Goal: Information Seeking & Learning: Learn about a topic

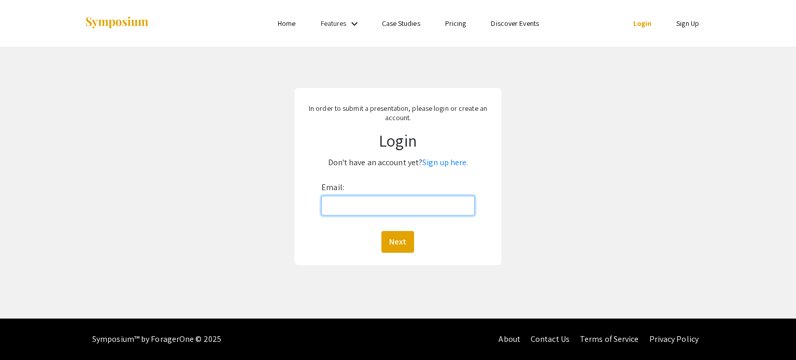
click at [364, 209] on input "Email:" at bounding box center [397, 206] width 153 height 20
type input "[EMAIL_ADDRESS][DOMAIN_NAME]"
click at [403, 234] on button "Next" at bounding box center [397, 242] width 33 height 22
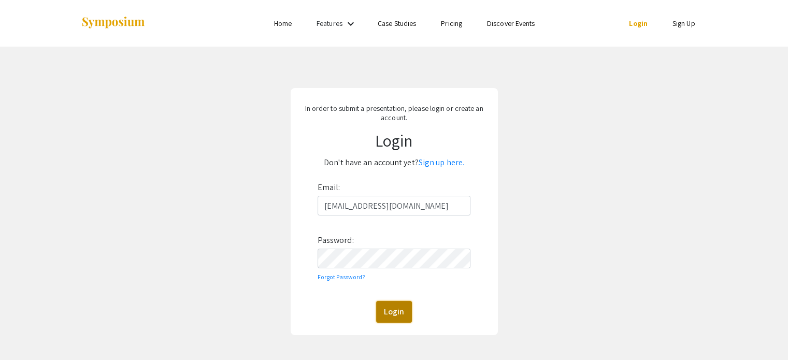
click at [395, 306] on button "Login" at bounding box center [394, 312] width 36 height 22
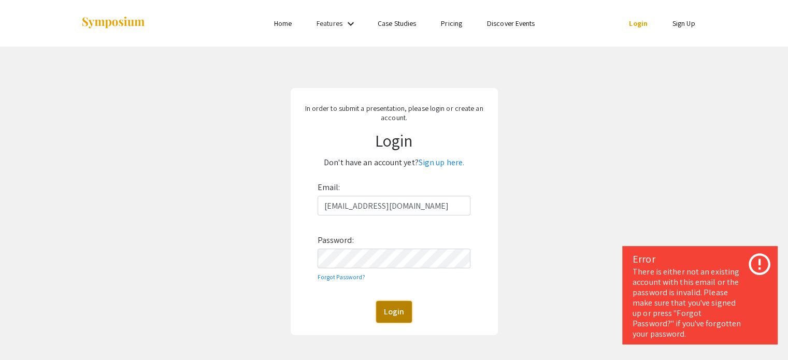
click at [401, 309] on button "Login" at bounding box center [394, 312] width 36 height 22
click at [316, 257] on form "Email: [EMAIL_ADDRESS][DOMAIN_NAME] Password: Forgot Password? Login" at bounding box center [395, 251] width 192 height 144
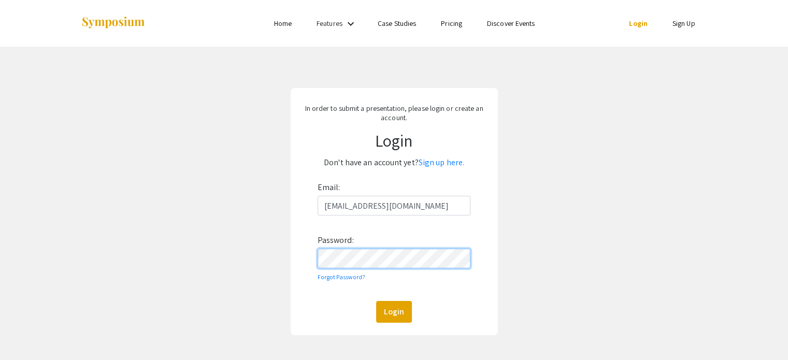
click at [376, 301] on button "Login" at bounding box center [394, 312] width 36 height 22
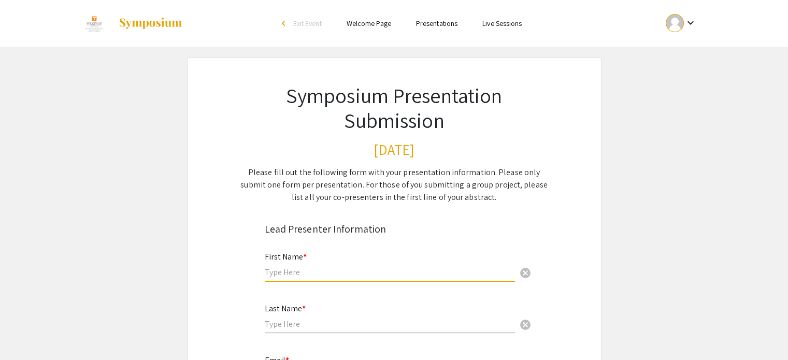
click at [404, 272] on input "text" at bounding box center [390, 272] width 250 height 11
type input "S"
type input "[PERSON_NAME]"
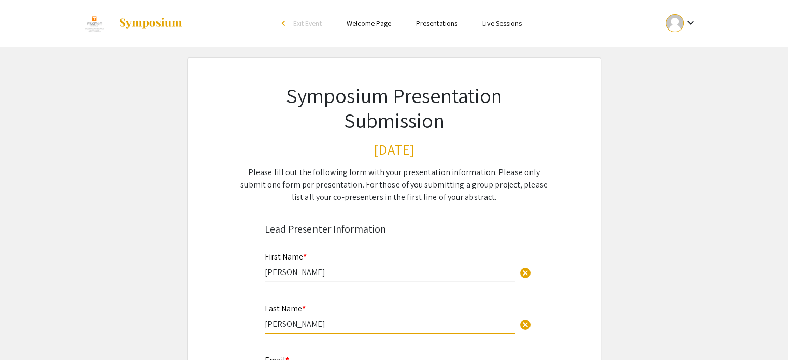
type input "[PERSON_NAME]"
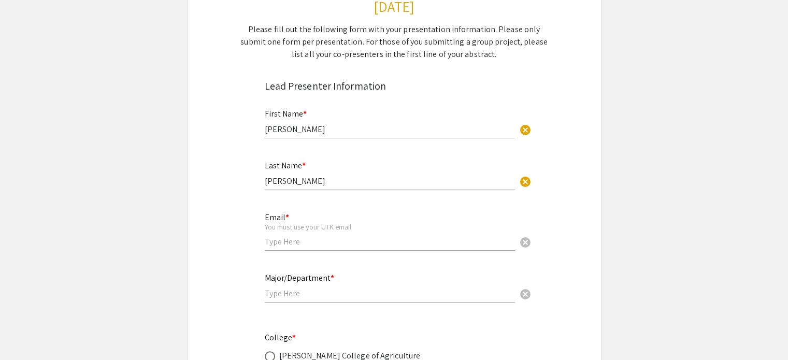
scroll to position [207, 0]
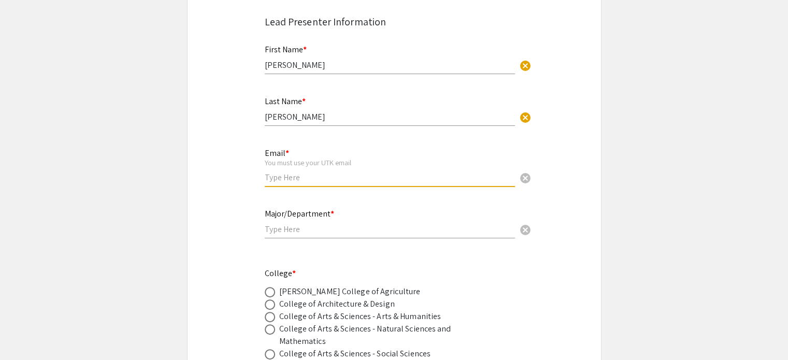
click at [356, 182] on input "email" at bounding box center [390, 177] width 250 height 11
type input "[EMAIL_ADDRESS][DOMAIN_NAME]"
click at [342, 232] on input "text" at bounding box center [390, 229] width 250 height 11
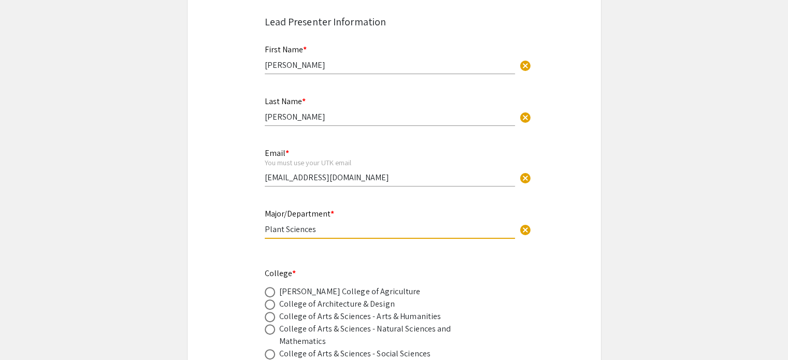
type input "Plant Sciences"
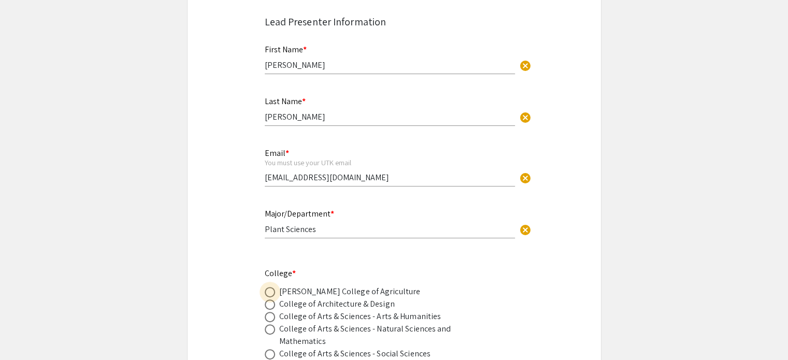
click at [268, 289] on span at bounding box center [270, 292] width 10 height 10
click at [268, 289] on input "radio" at bounding box center [270, 292] width 10 height 10
radio input "true"
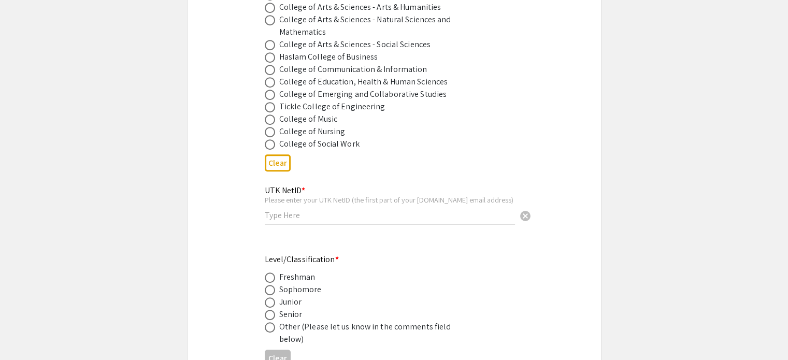
scroll to position [518, 0]
click at [308, 211] on input "text" at bounding box center [390, 213] width 250 height 11
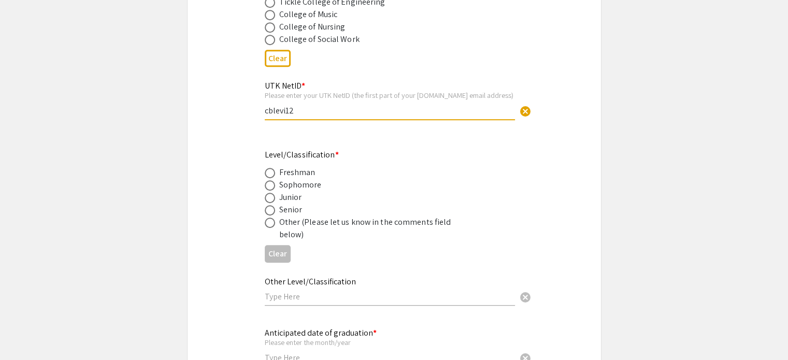
scroll to position [622, 0]
type input "cblevi12"
click at [266, 206] on span at bounding box center [270, 210] width 10 height 10
click at [266, 206] on input "radio" at bounding box center [270, 210] width 10 height 10
radio input "true"
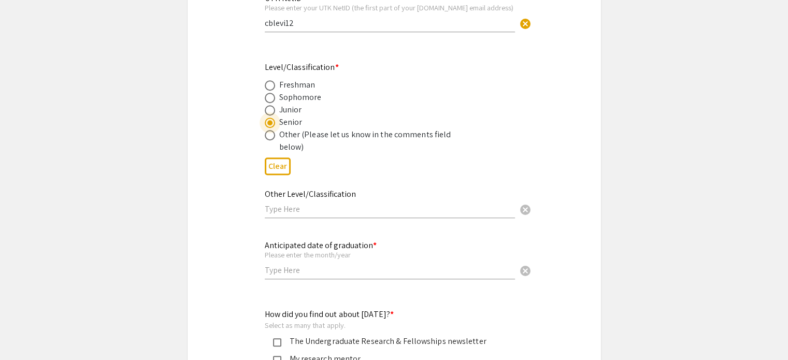
scroll to position [777, 0]
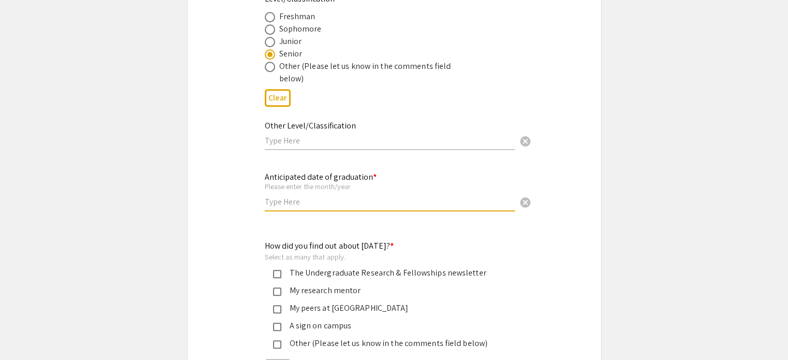
click at [289, 201] on input "text" at bounding box center [390, 201] width 250 height 11
type input "/"
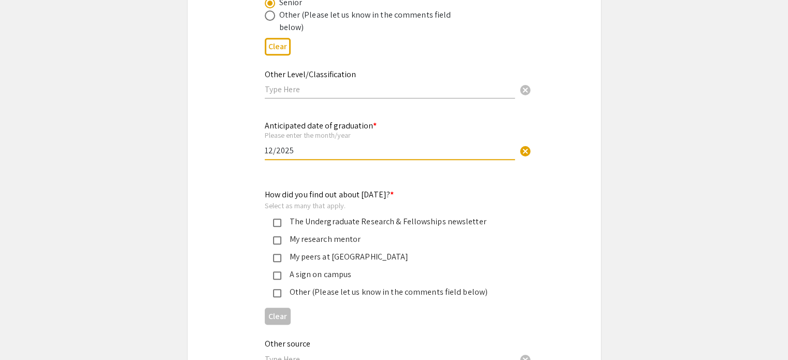
scroll to position [829, 0]
type input "12/2025"
click at [317, 238] on div "My research mentor" at bounding box center [390, 239] width 218 height 12
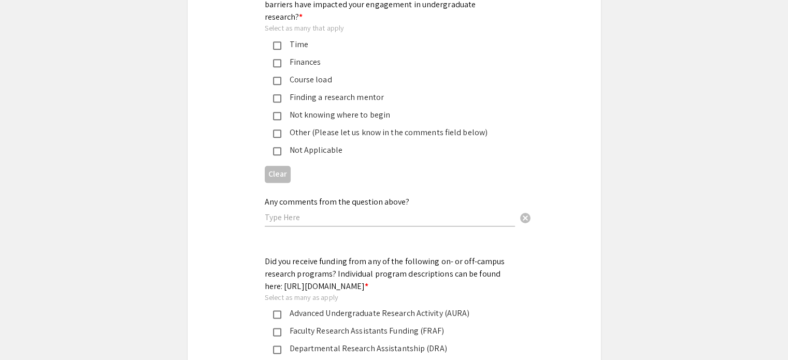
scroll to position [1244, 0]
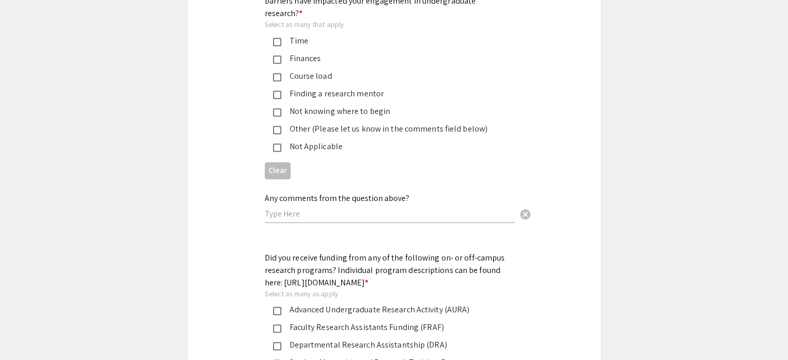
click at [319, 140] on div "Not Applicable" at bounding box center [390, 146] width 218 height 12
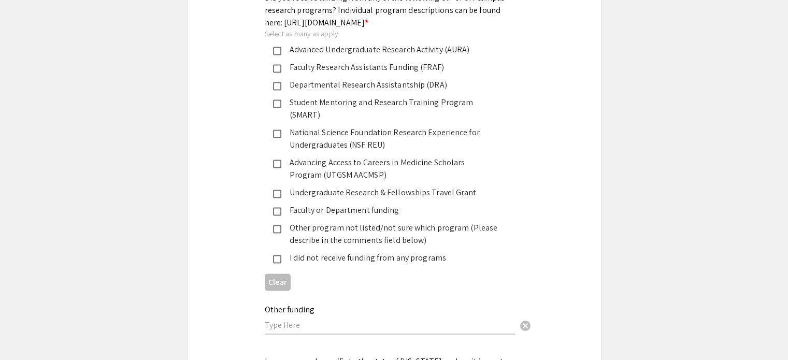
scroll to position [1503, 0]
click at [333, 223] on div "Other program not listed/not sure which program (Please describe in the comment…" at bounding box center [390, 235] width 218 height 25
click at [334, 321] on input "text" at bounding box center [390, 326] width 250 height 11
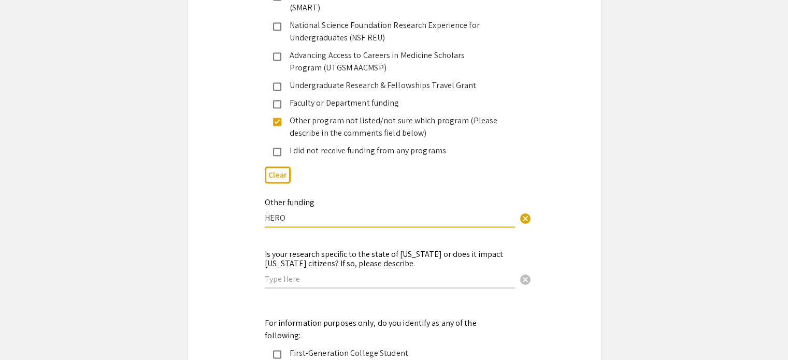
scroll to position [1658, 0]
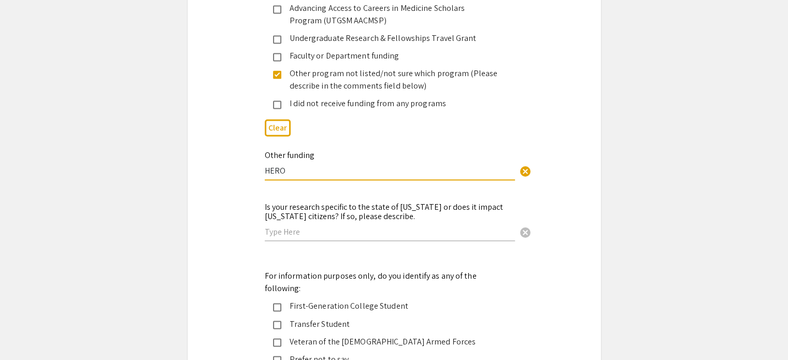
type input "HERO"
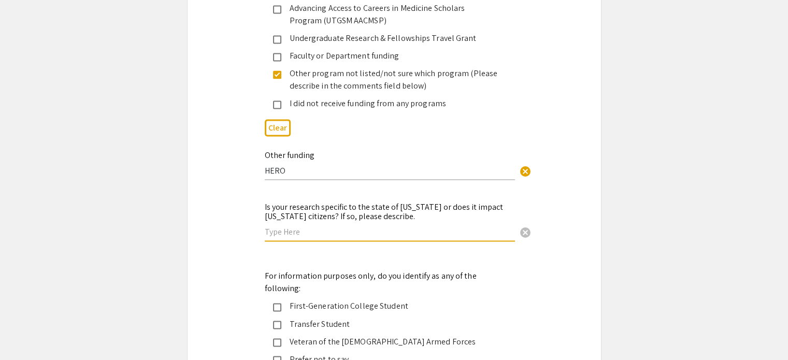
click at [359, 226] on input "text" at bounding box center [390, 231] width 250 height 11
type input "no"
click at [353, 300] on div "First-Generation College Student" at bounding box center [390, 306] width 218 height 12
click at [340, 318] on div "Transfer Student" at bounding box center [390, 324] width 218 height 12
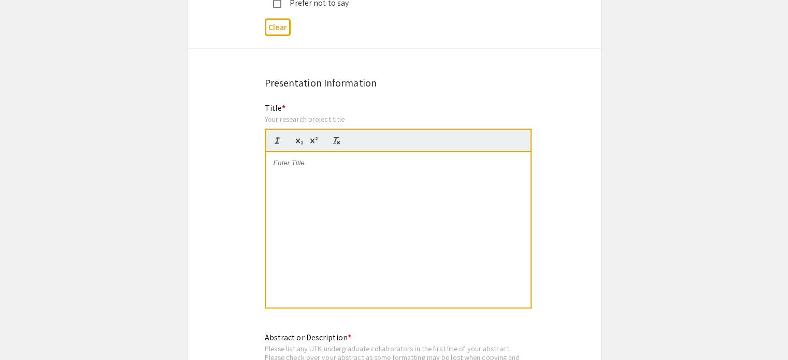
scroll to position [2021, 0]
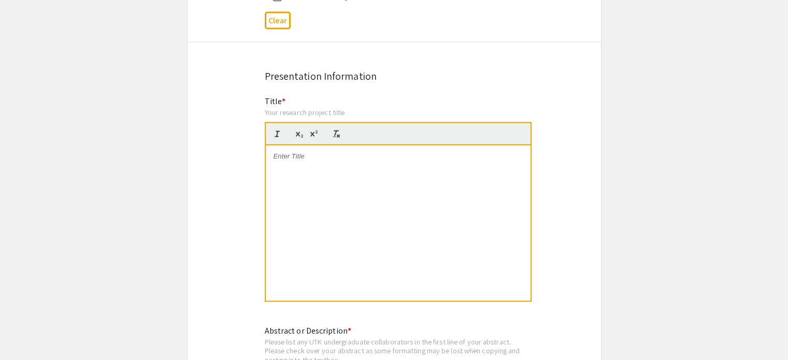
click at [419, 169] on div at bounding box center [398, 223] width 265 height 155
drag, startPoint x: 362, startPoint y: 132, endPoint x: 354, endPoint y: 128, distance: 9.3
click at [263, 119] on div "Title * Your research project title Insect Diversity in Cacao Agroforestry This…" at bounding box center [394, 205] width 275 height 221
click at [431, 153] on div "Insect Diversity in Cacao Agroforestry" at bounding box center [398, 223] width 265 height 155
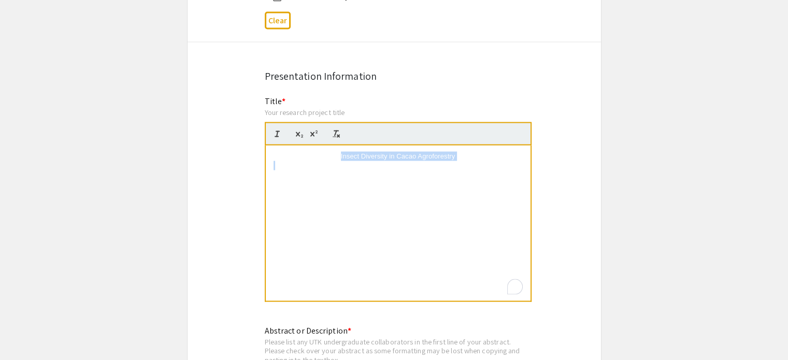
drag, startPoint x: 480, startPoint y: 132, endPoint x: 278, endPoint y: 121, distance: 202.4
click at [278, 146] on div "Insect Diversity in Cacao Agroforestry" at bounding box center [398, 223] width 265 height 155
drag, startPoint x: 341, startPoint y: 128, endPoint x: 321, endPoint y: 131, distance: 19.9
click at [321, 146] on div "To enrich screen reader interactions, please activate Accessibility in Grammarl…" at bounding box center [398, 223] width 265 height 155
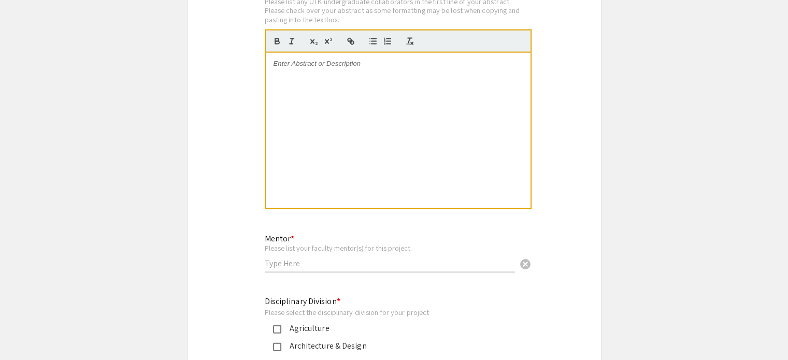
scroll to position [2384, 0]
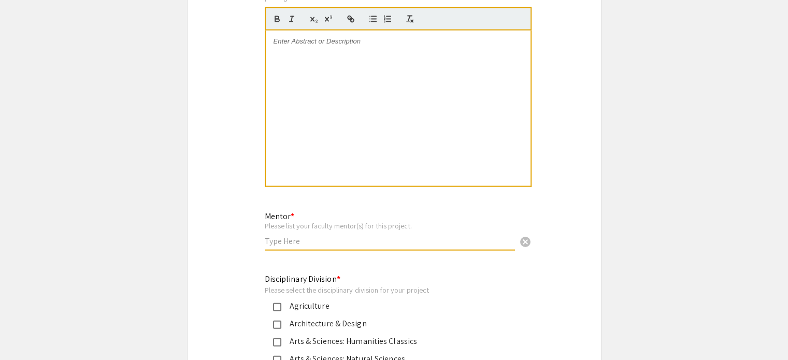
click at [332, 236] on input "text" at bounding box center [390, 241] width 250 height 11
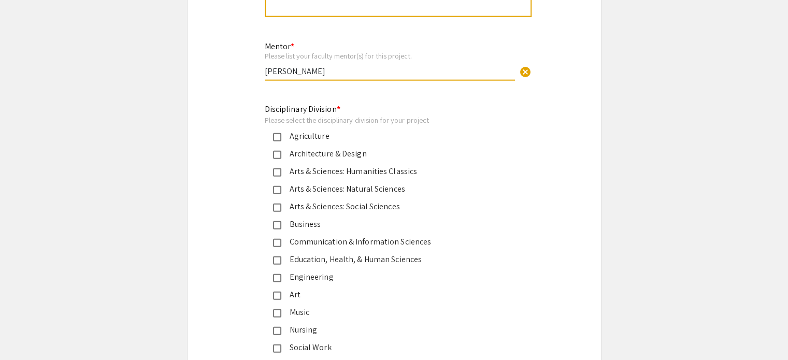
scroll to position [2539, 0]
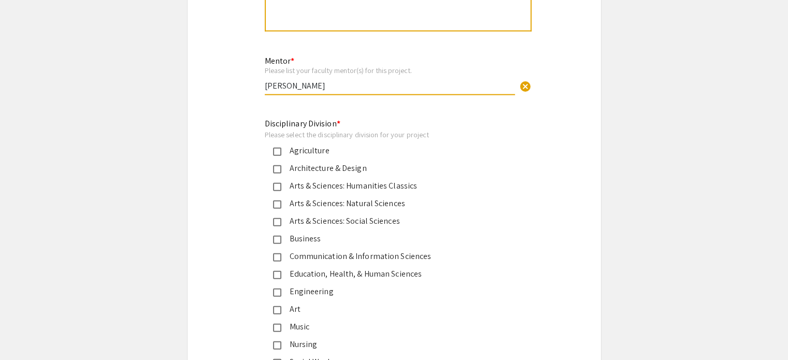
type input "[PERSON_NAME]"
click at [300, 145] on div "Agriculture" at bounding box center [390, 151] width 218 height 12
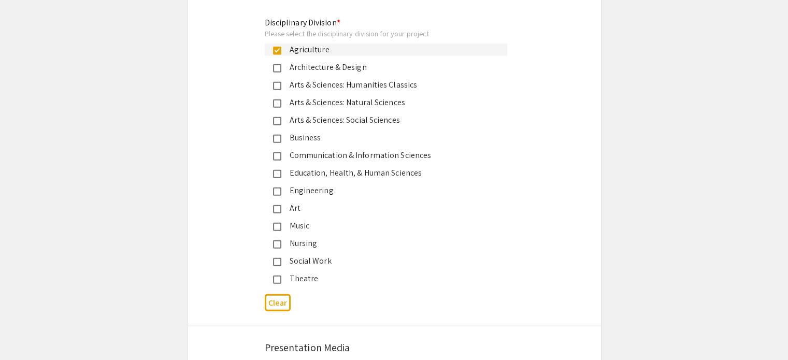
scroll to position [2747, 0]
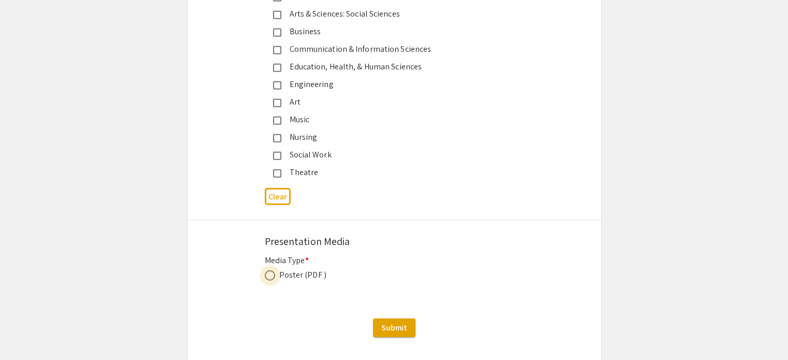
click at [274, 271] on span at bounding box center [270, 276] width 10 height 10
click at [274, 271] on input "radio" at bounding box center [270, 276] width 10 height 10
radio input "true"
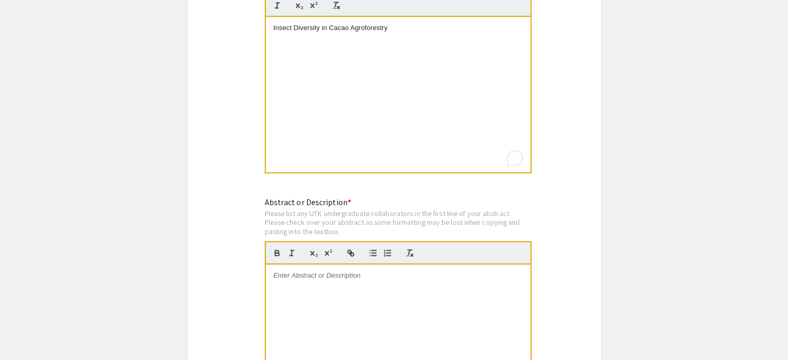
scroll to position [2177, 0]
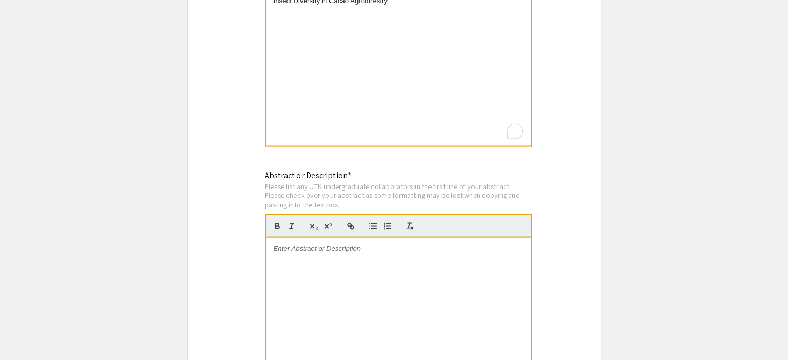
click at [361, 273] on div "To enrich screen reader interactions, please activate Accessibility in Grammarl…" at bounding box center [398, 315] width 265 height 155
click at [343, 244] on p "To enrich screen reader interactions, please activate Accessibility in Grammarl…" at bounding box center [398, 248] width 249 height 9
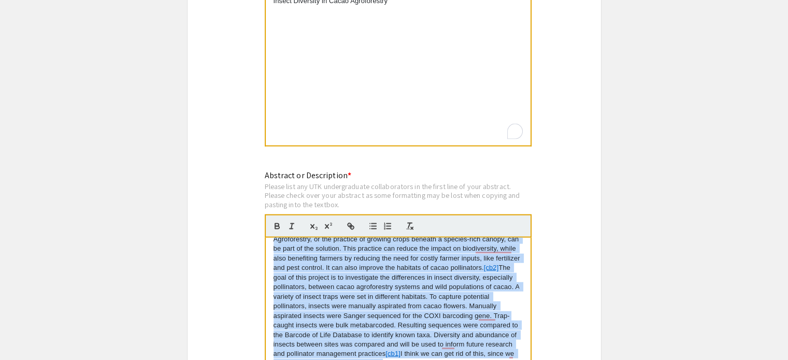
scroll to position [0, 0]
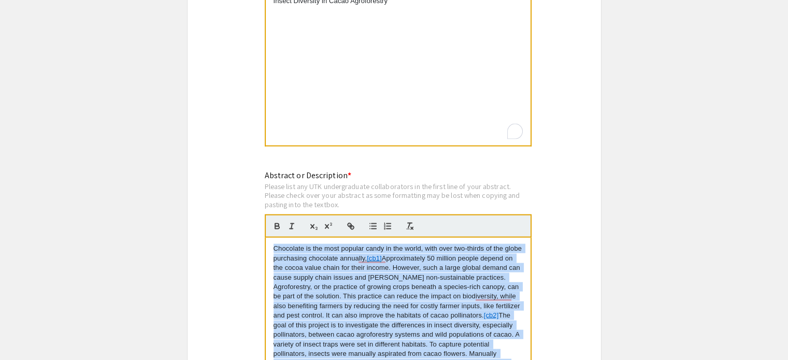
drag, startPoint x: 461, startPoint y: 348, endPoint x: 239, endPoint y: 124, distance: 314.4
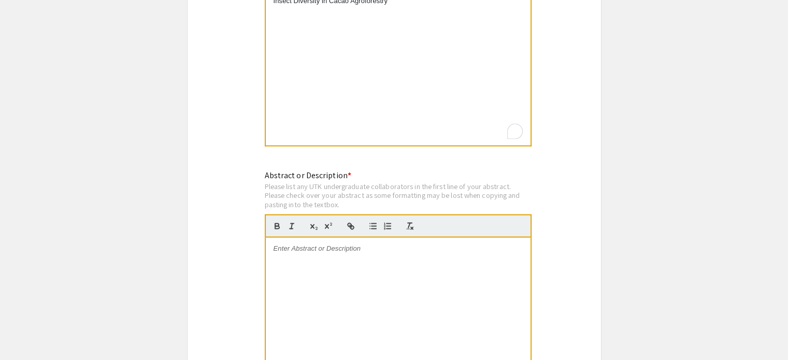
click at [393, 238] on div "To enrich screen reader interactions, please activate Accessibility in Grammarl…" at bounding box center [398, 315] width 265 height 155
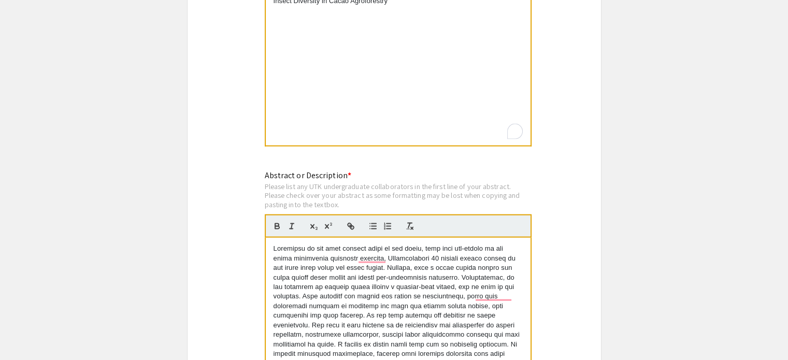
click at [274, 244] on p "To enrich screen reader interactions, please activate Accessibility in Grammarl…" at bounding box center [398, 325] width 249 height 163
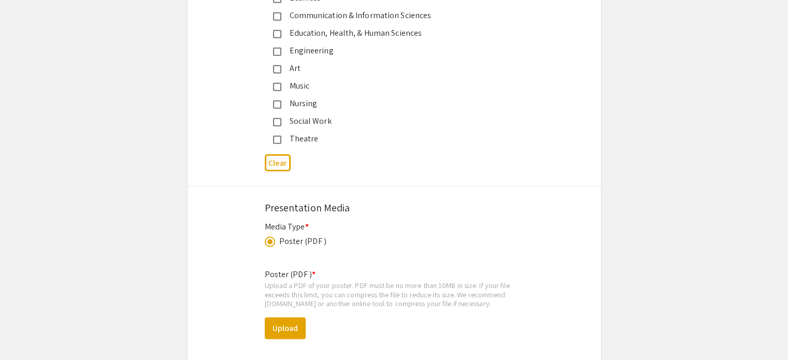
scroll to position [2799, 0]
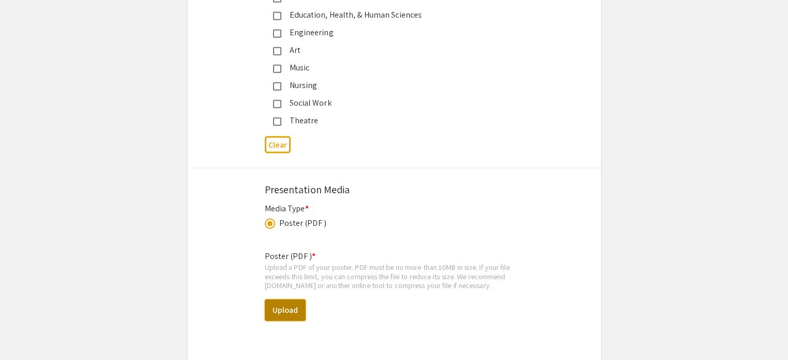
click at [296, 300] on button "Upload" at bounding box center [285, 311] width 41 height 22
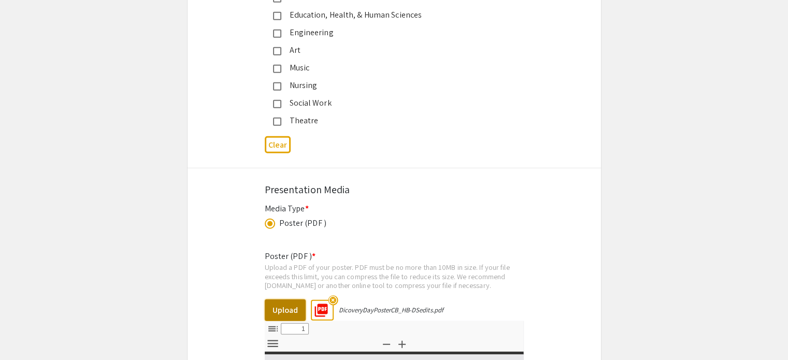
select select "custom"
type input "0"
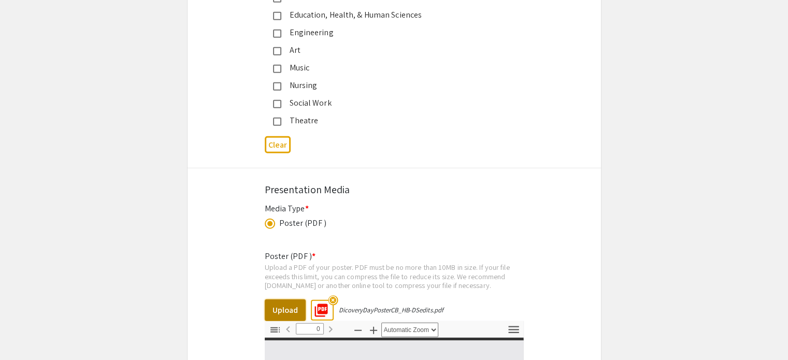
select select "custom"
type input "1"
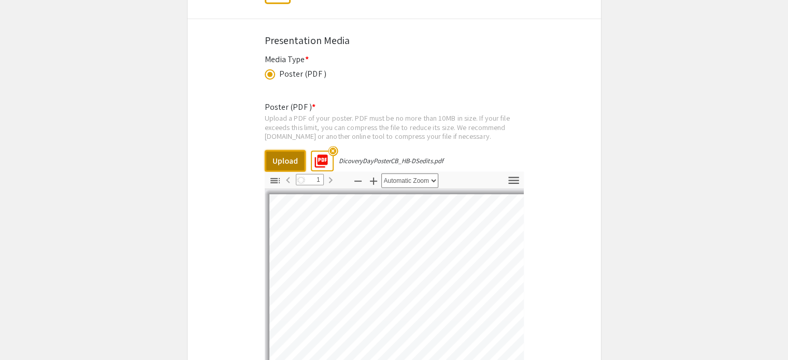
scroll to position [2954, 0]
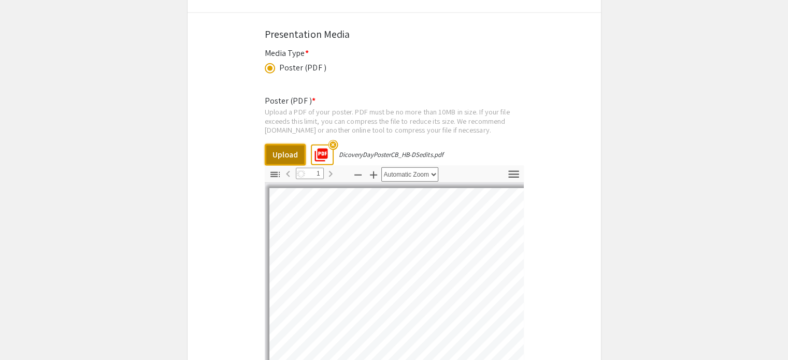
select select "auto"
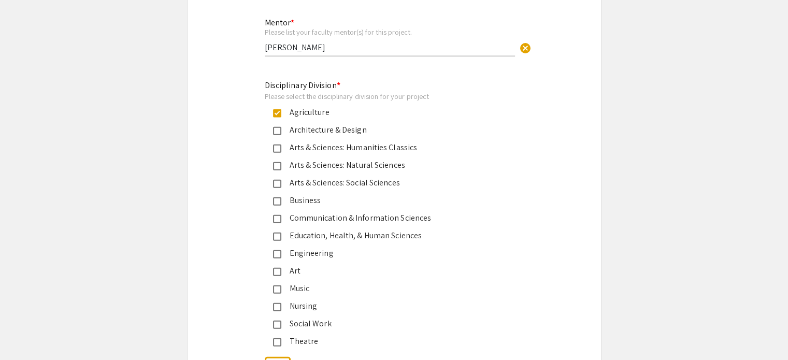
scroll to position [2574, 0]
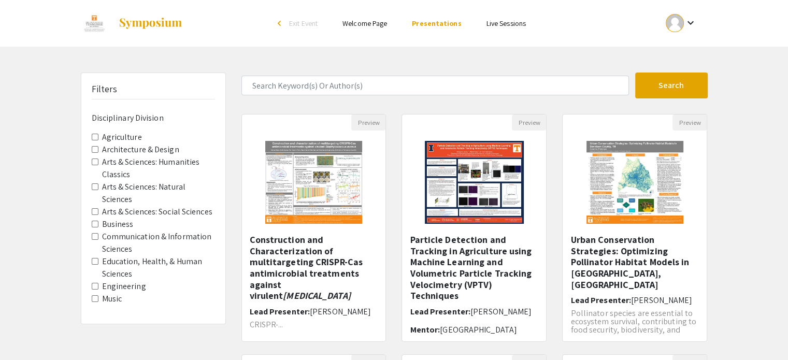
click at [290, 285] on h5 "Construction and Characterization of multitargeting CRISPR-Cas antimicrobial tr…" at bounding box center [314, 267] width 129 height 67
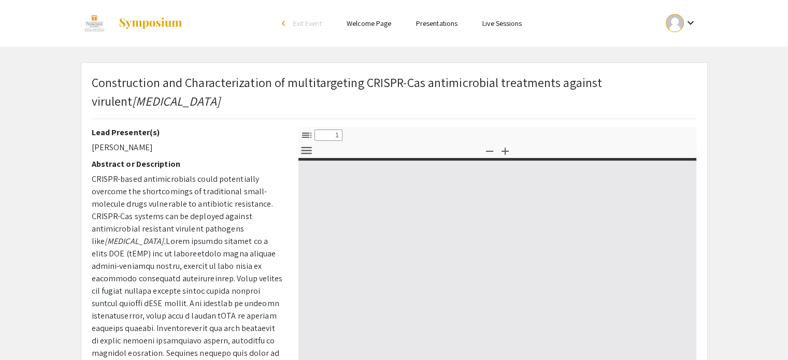
select select "custom"
type input "0"
select select "custom"
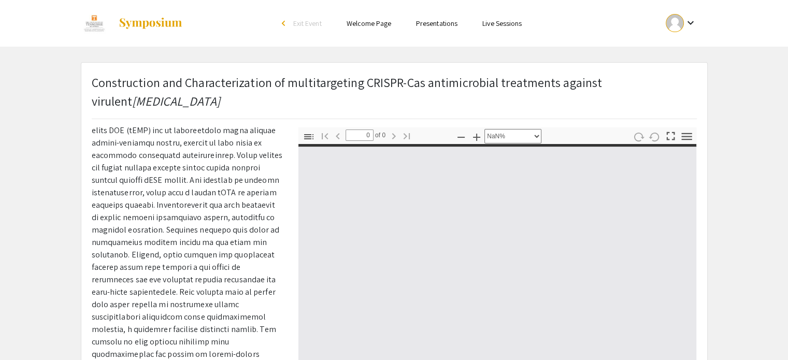
scroll to position [129, 0]
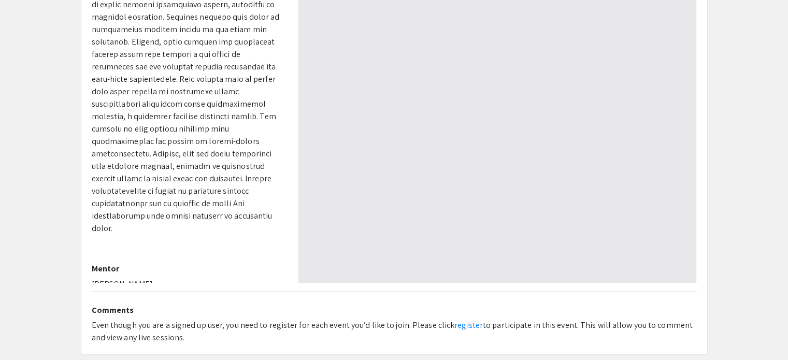
type input "1"
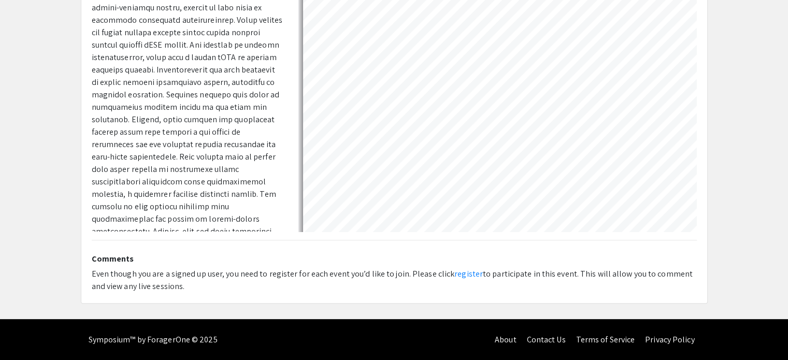
scroll to position [0, 0]
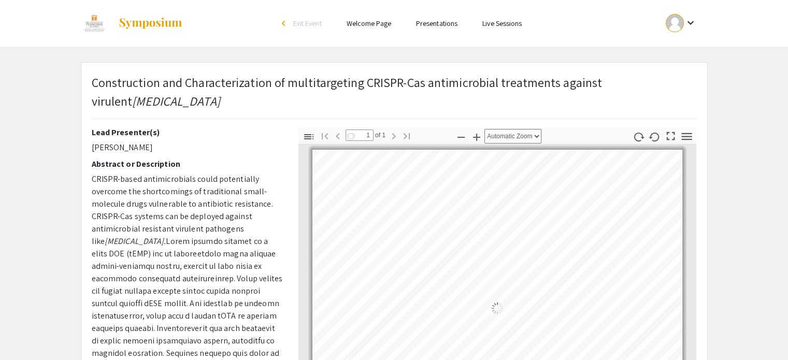
select select "auto"
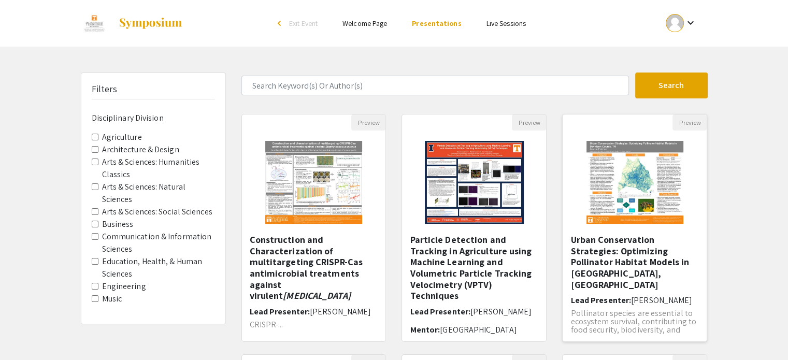
click at [588, 274] on h5 "Urban Conservation Strategies: Optimizing Pollinator Habitat Models in Davidson…" at bounding box center [635, 262] width 129 height 56
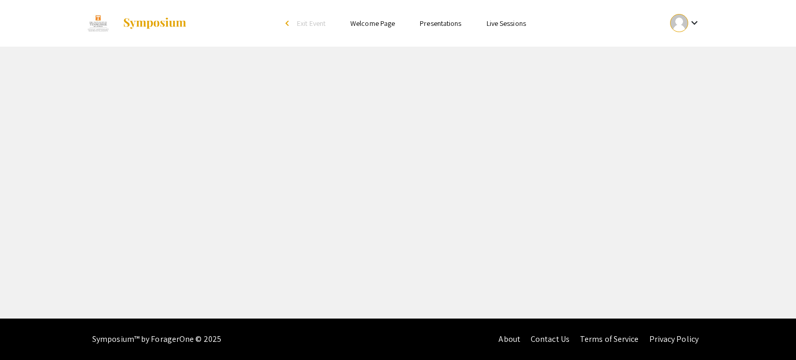
select select "custom"
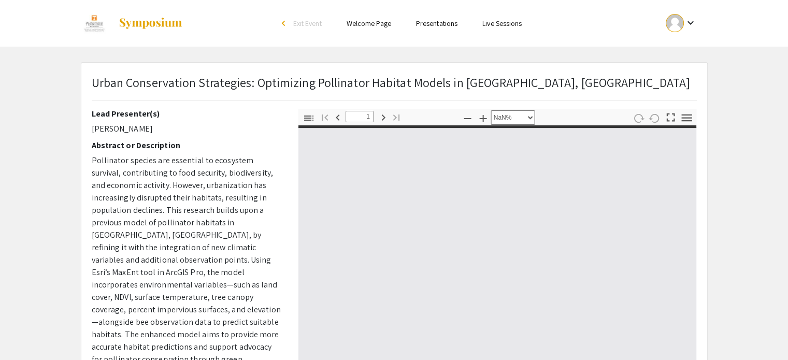
type input "0"
select select "custom"
type input "1"
select select "auto"
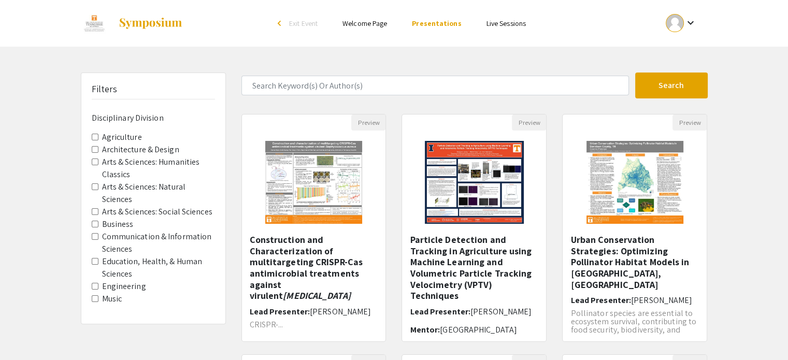
click at [127, 141] on label "Agriculture" at bounding box center [122, 137] width 40 height 12
click at [98, 140] on Division-Agriculture "Agriculture" at bounding box center [95, 137] width 7 height 7
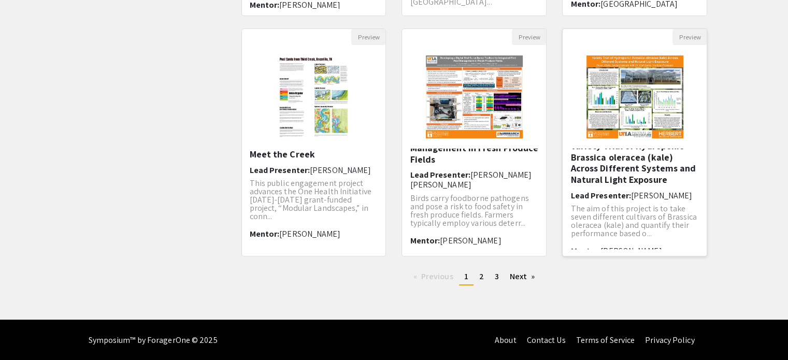
scroll to position [19, 0]
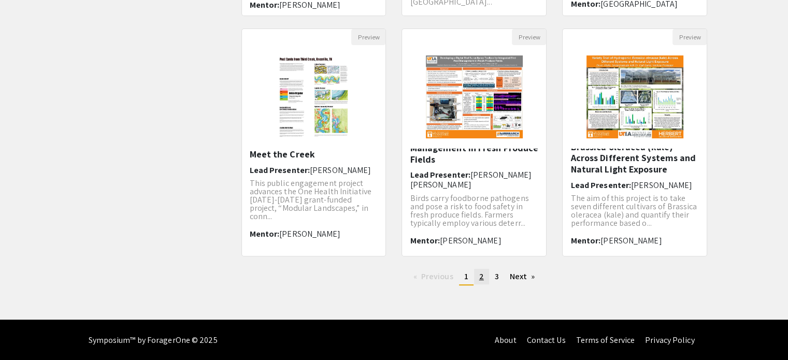
click at [480, 271] on span "2" at bounding box center [481, 276] width 5 height 11
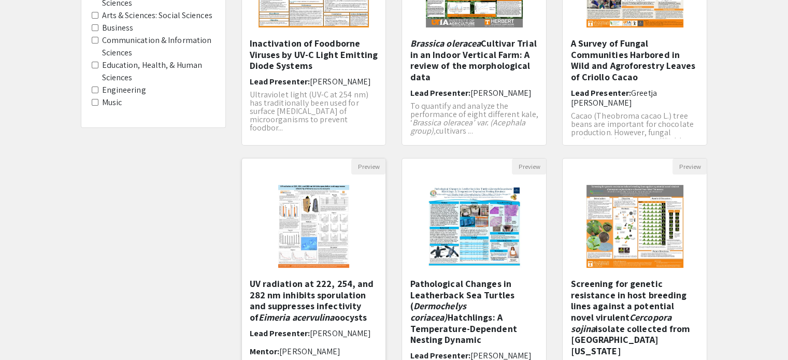
scroll to position [259, 0]
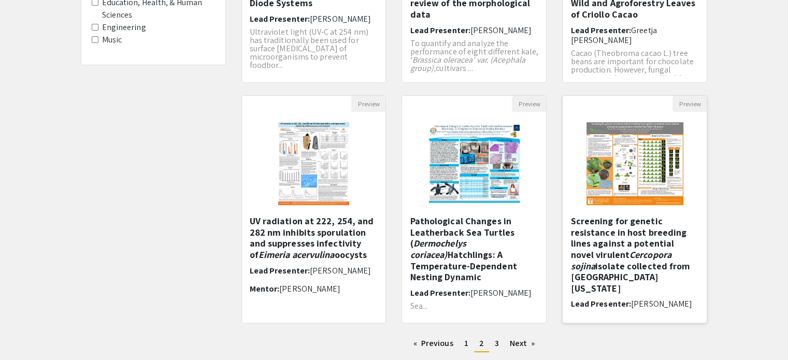
click at [601, 230] on h5 "Screening for genetic resistance in host breeding lines against a potential nov…" at bounding box center [635, 255] width 129 height 78
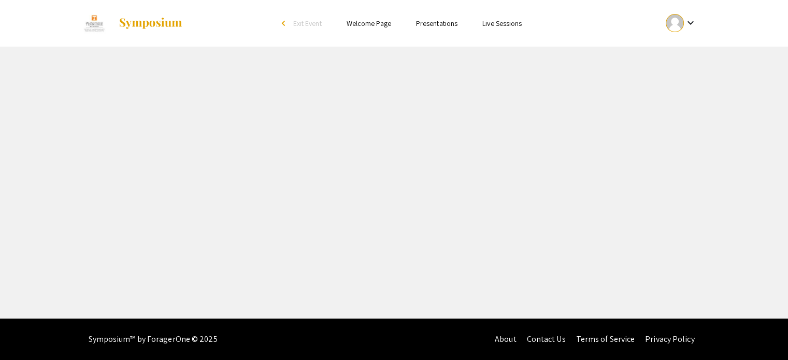
select select "custom"
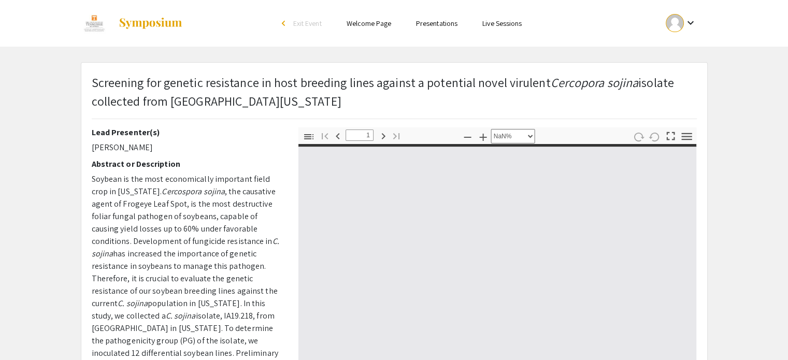
type input "0"
select select "custom"
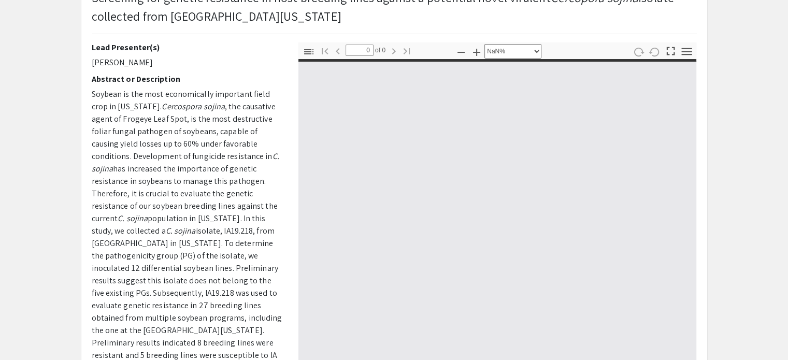
scroll to position [259, 0]
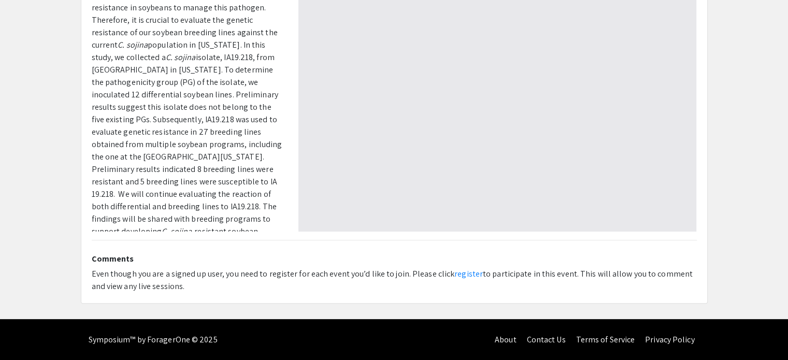
type input "1"
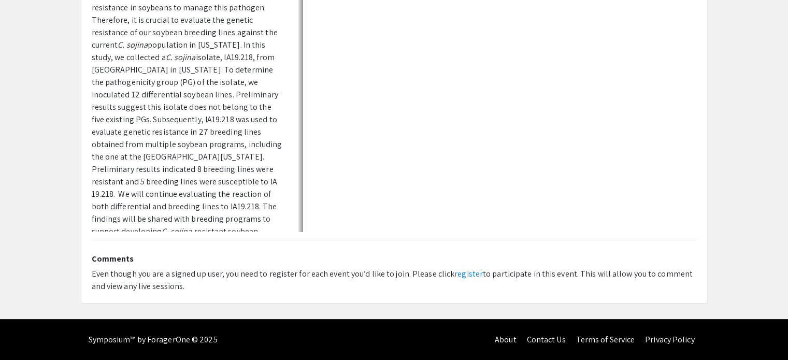
scroll to position [88, 0]
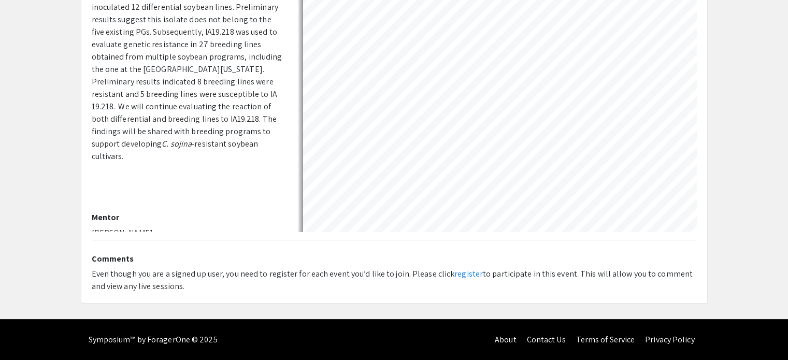
select select "auto"
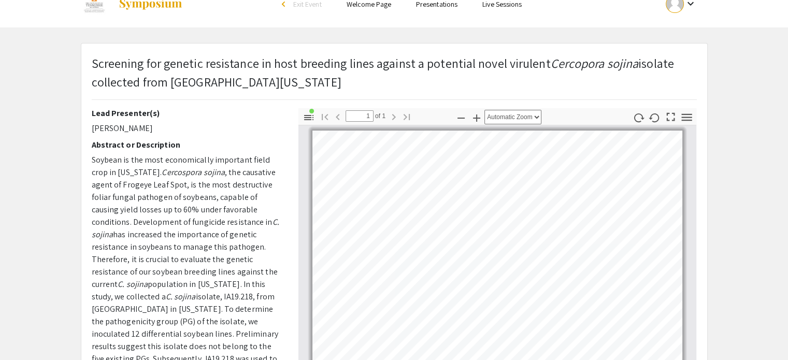
scroll to position [0, 0]
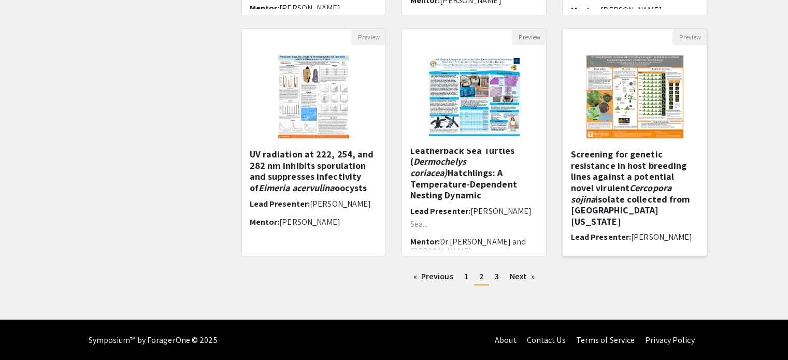
scroll to position [4, 0]
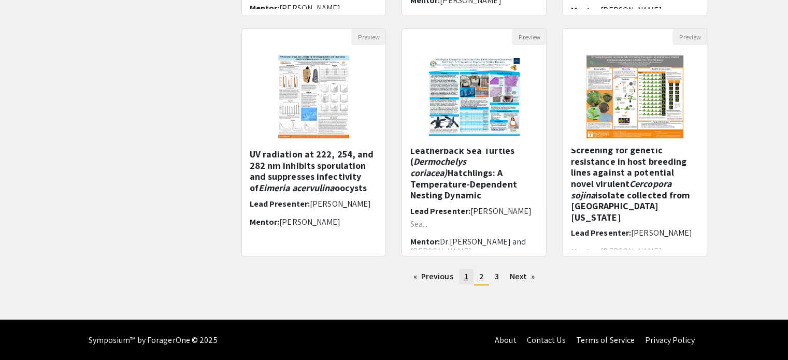
click at [468, 271] on link "page 1" at bounding box center [466, 277] width 15 height 16
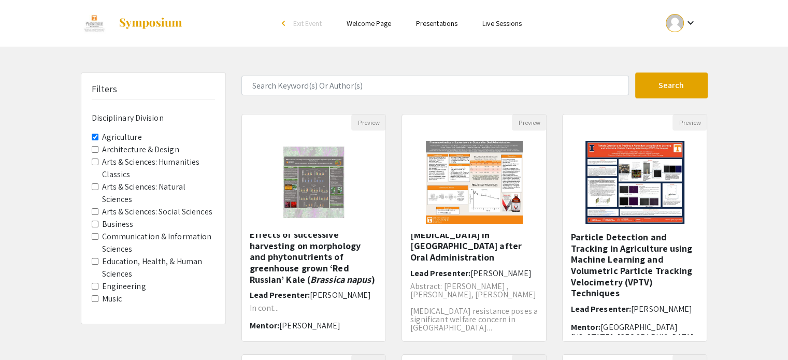
click at [106, 132] on label "Agriculture" at bounding box center [122, 137] width 40 height 12
click at [98, 134] on Division-Agriculture "Agriculture" at bounding box center [95, 137] width 7 height 7
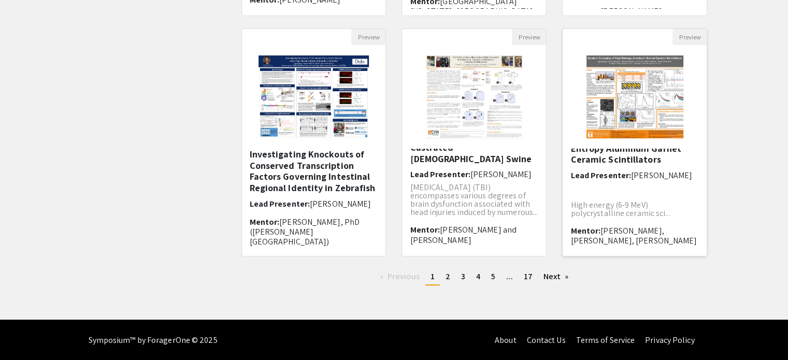
scroll to position [18, 0]
click at [446, 274] on span "2" at bounding box center [448, 276] width 5 height 11
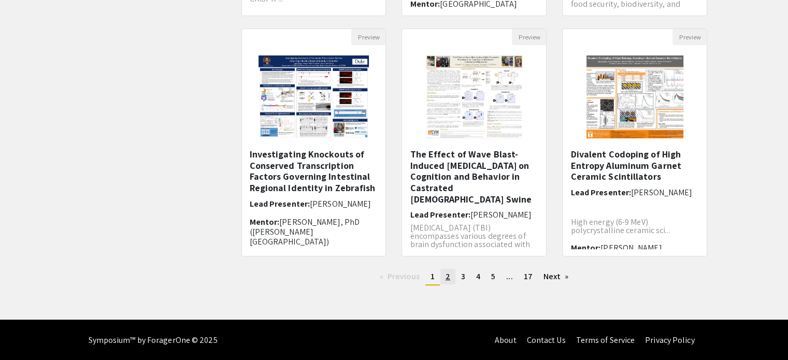
click at [446, 271] on span "2" at bounding box center [448, 276] width 5 height 11
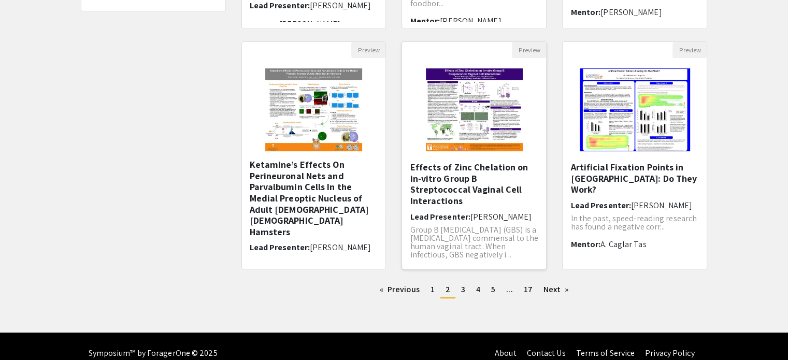
scroll to position [326, 0]
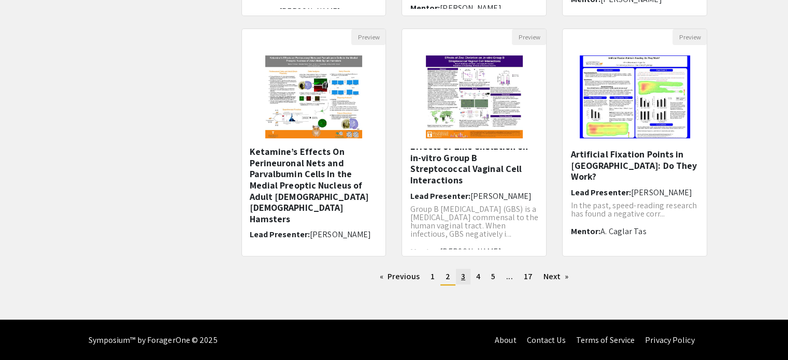
click at [466, 275] on link "page 3" at bounding box center [463, 277] width 15 height 16
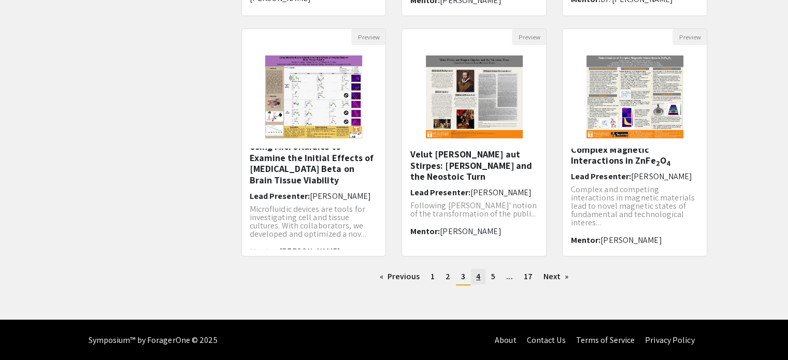
click at [478, 272] on span "4" at bounding box center [478, 276] width 4 height 11
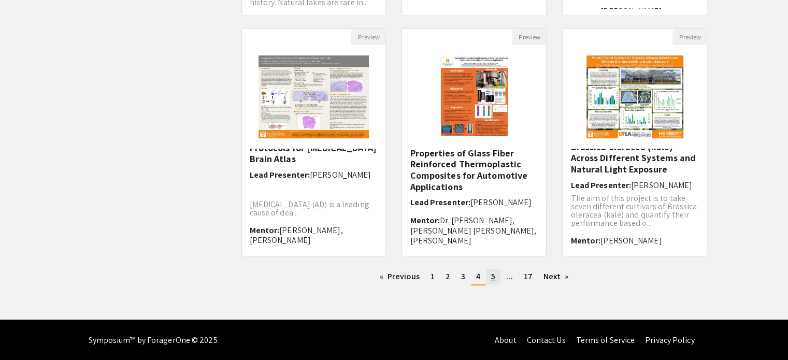
click at [491, 277] on link "page 5" at bounding box center [493, 277] width 15 height 16
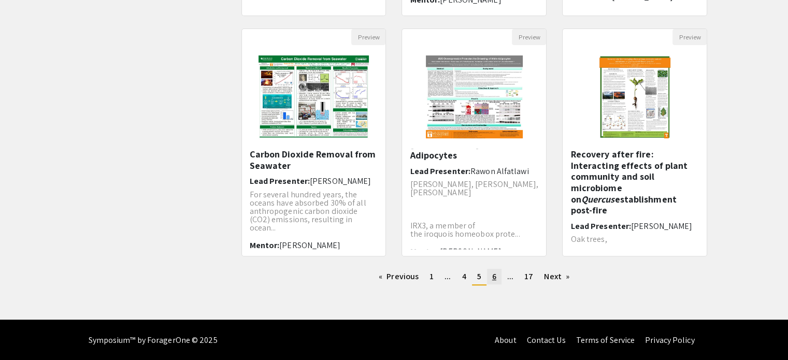
click at [498, 280] on link "page 6" at bounding box center [494, 277] width 15 height 16
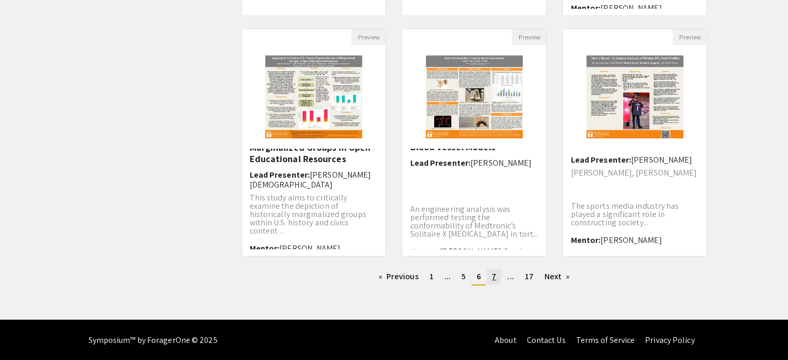
click at [487, 279] on link "page 7" at bounding box center [494, 277] width 15 height 16
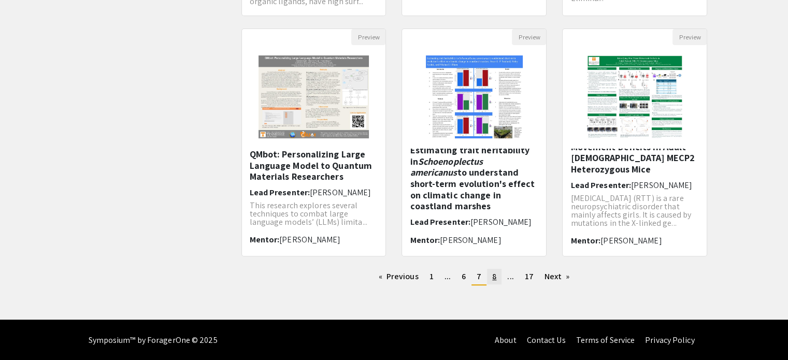
click at [494, 277] on span "8" at bounding box center [494, 276] width 4 height 11
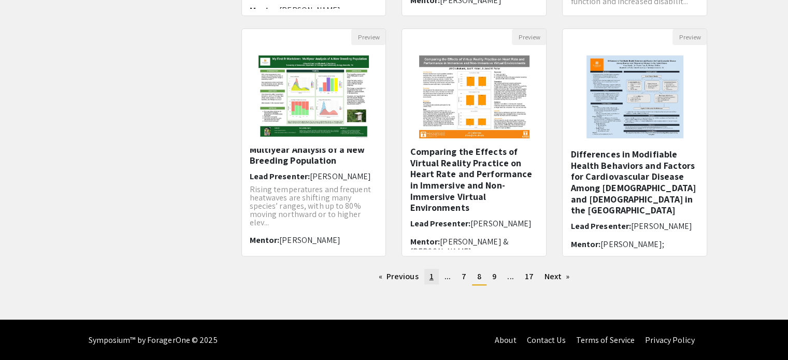
click at [427, 271] on link "page 1" at bounding box center [431, 277] width 15 height 16
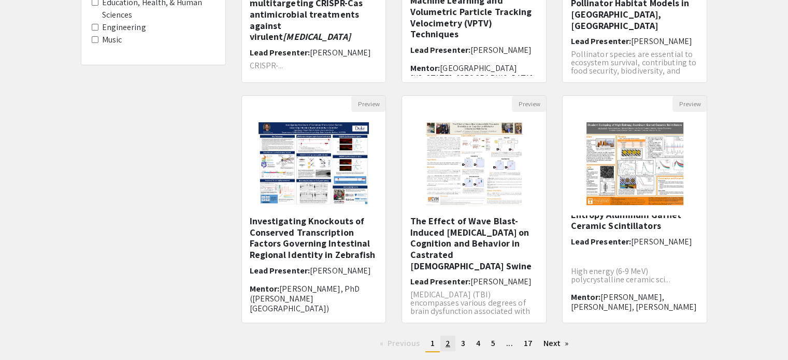
click at [450, 345] on link "page 2" at bounding box center [448, 344] width 15 height 16
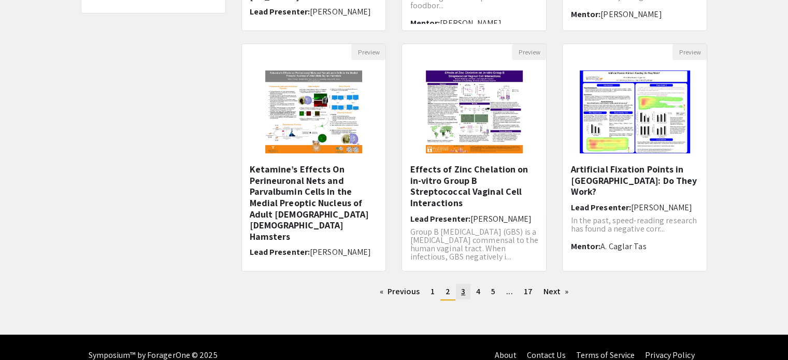
click at [462, 298] on link "page 3" at bounding box center [463, 292] width 15 height 16
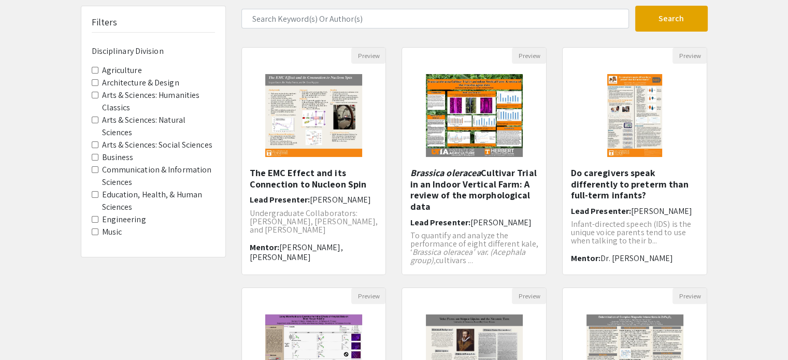
click at [107, 73] on label "Agriculture" at bounding box center [122, 70] width 40 height 12
click at [98, 73] on Division-Agriculture "Agriculture" at bounding box center [95, 70] width 7 height 7
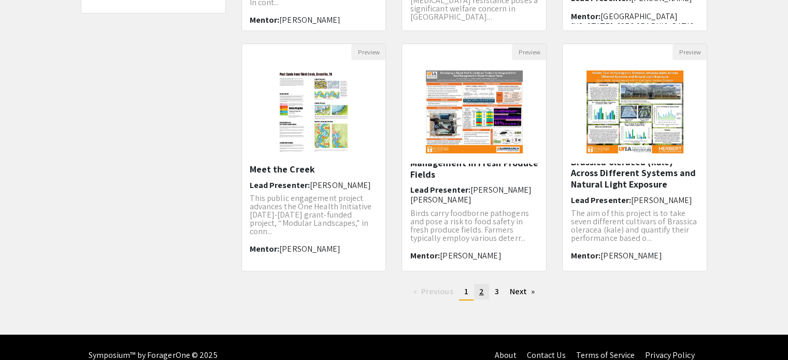
click at [479, 286] on span "2" at bounding box center [481, 291] width 5 height 11
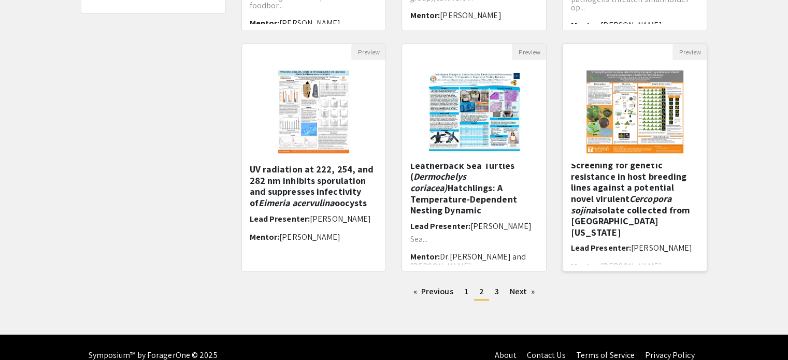
click at [605, 174] on h5 "Screening for genetic resistance in host breeding lines against a potential nov…" at bounding box center [635, 199] width 129 height 78
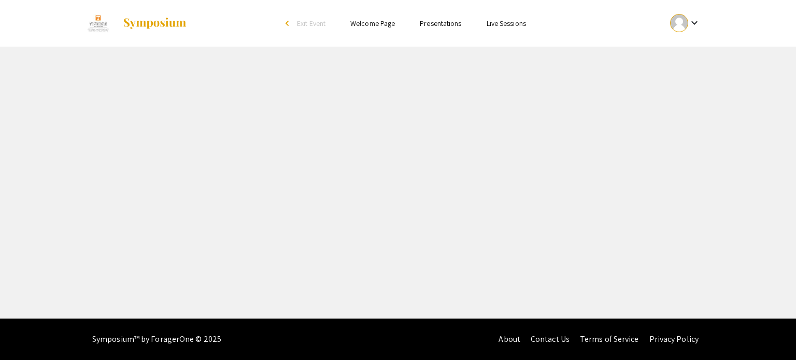
select select "custom"
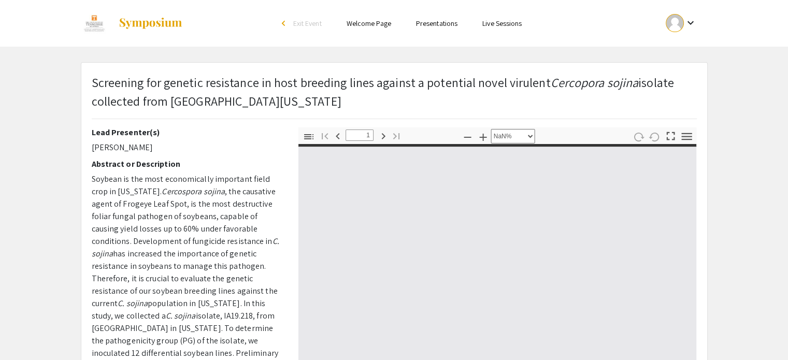
type input "0"
select select "auto"
type input "1"
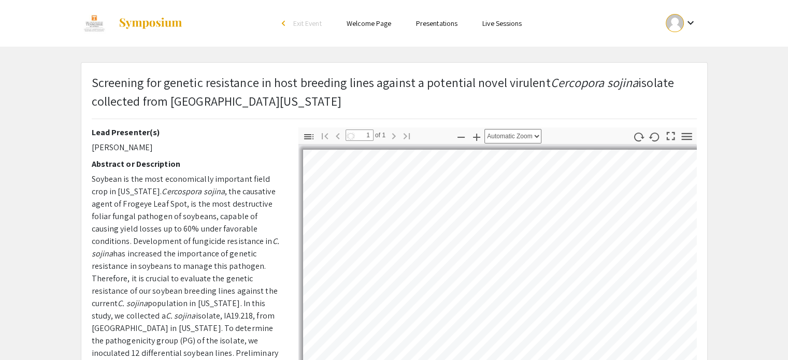
select select "auto"
